Goal: Information Seeking & Learning: Learn about a topic

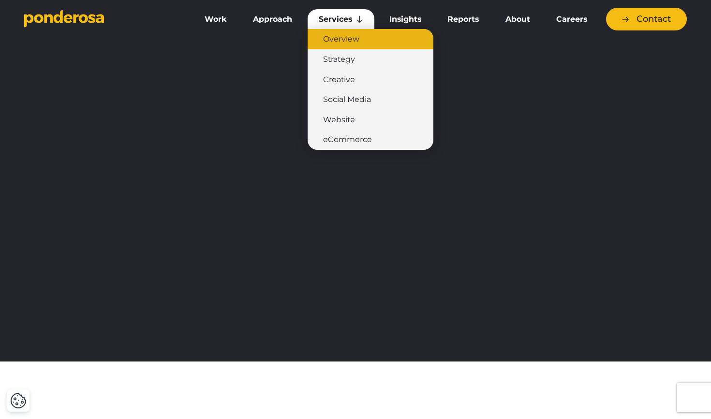
click at [352, 38] on link "Overview" at bounding box center [370, 39] width 126 height 20
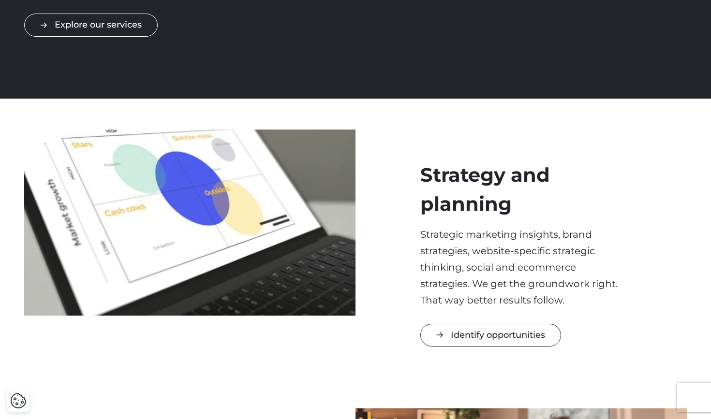
scroll to position [211, 0]
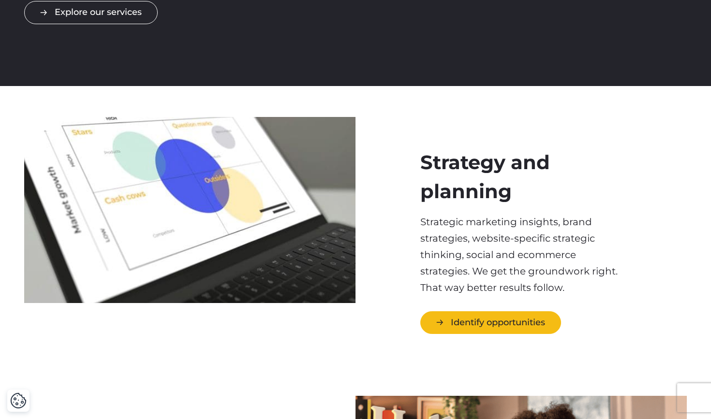
click at [478, 326] on link "Identify opportunities" at bounding box center [490, 322] width 141 height 23
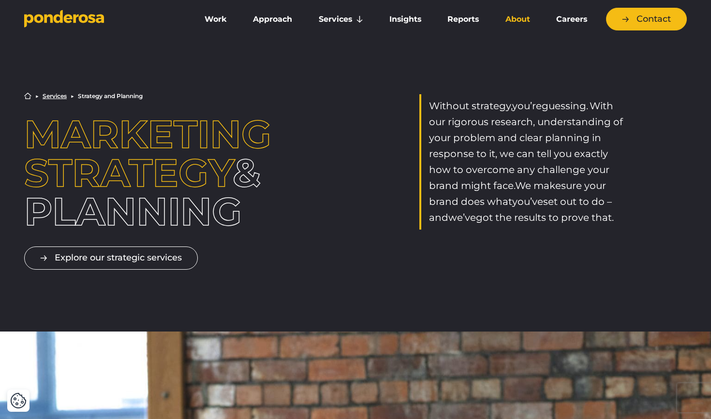
click at [514, 15] on link "About" at bounding box center [517, 19] width 47 height 20
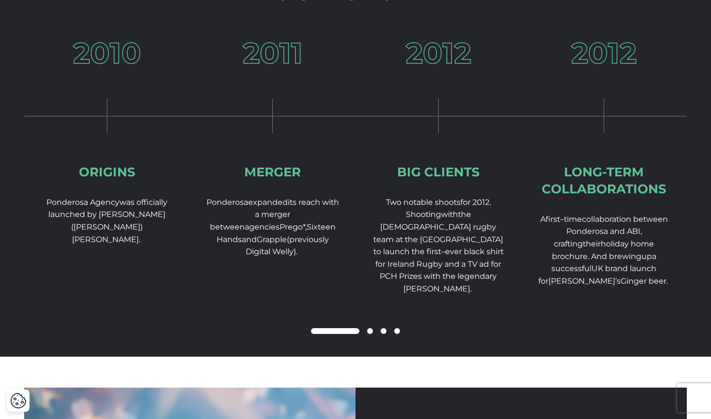
scroll to position [1455, 0]
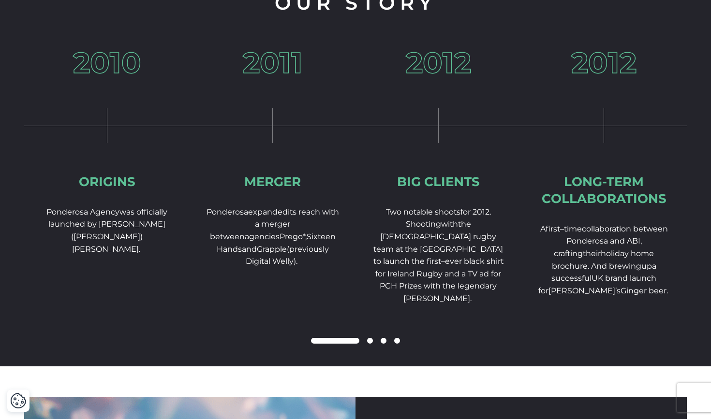
drag, startPoint x: 332, startPoint y: 350, endPoint x: 345, endPoint y: 351, distance: 12.6
click at [345, 344] on span at bounding box center [335, 341] width 48 height 6
click at [368, 344] on span at bounding box center [370, 341] width 6 height 6
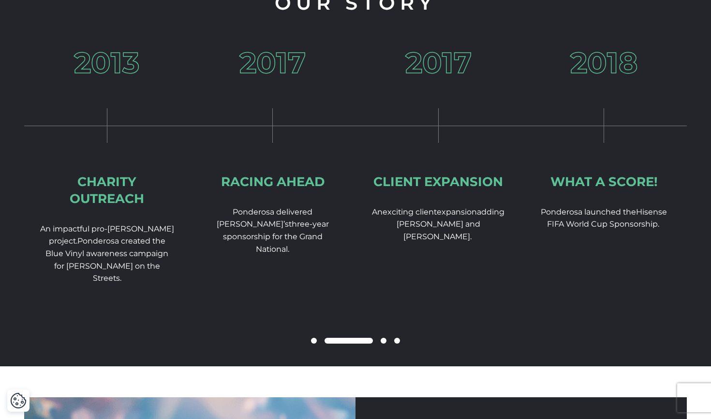
click at [382, 344] on span at bounding box center [383, 341] width 6 height 6
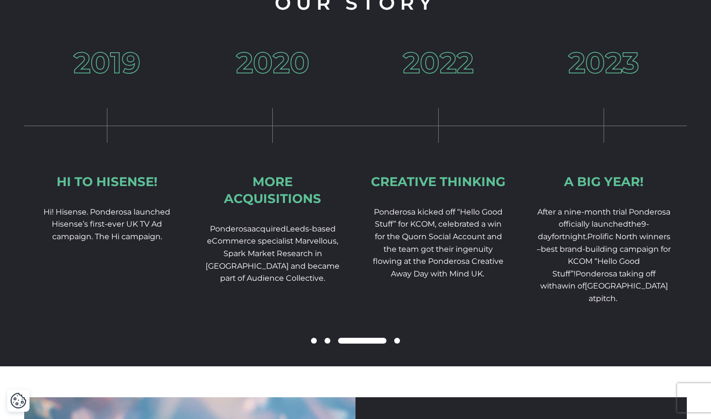
click at [400, 347] on div at bounding box center [355, 341] width 662 height 12
click at [399, 344] on span at bounding box center [397, 341] width 6 height 6
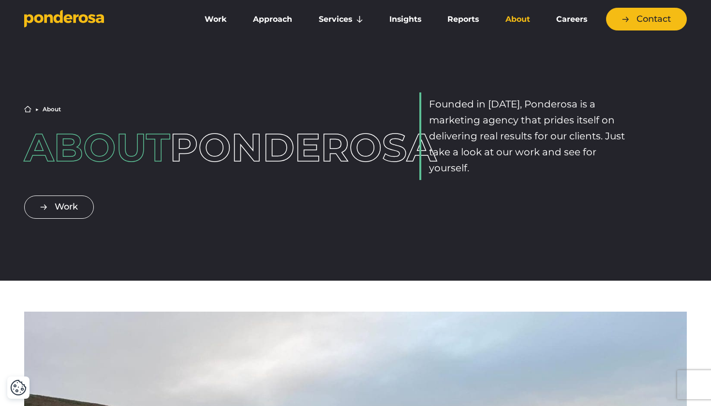
scroll to position [0, 0]
click at [213, 24] on link "Work" at bounding box center [215, 19] width 44 height 20
